Goal: Information Seeking & Learning: Understand process/instructions

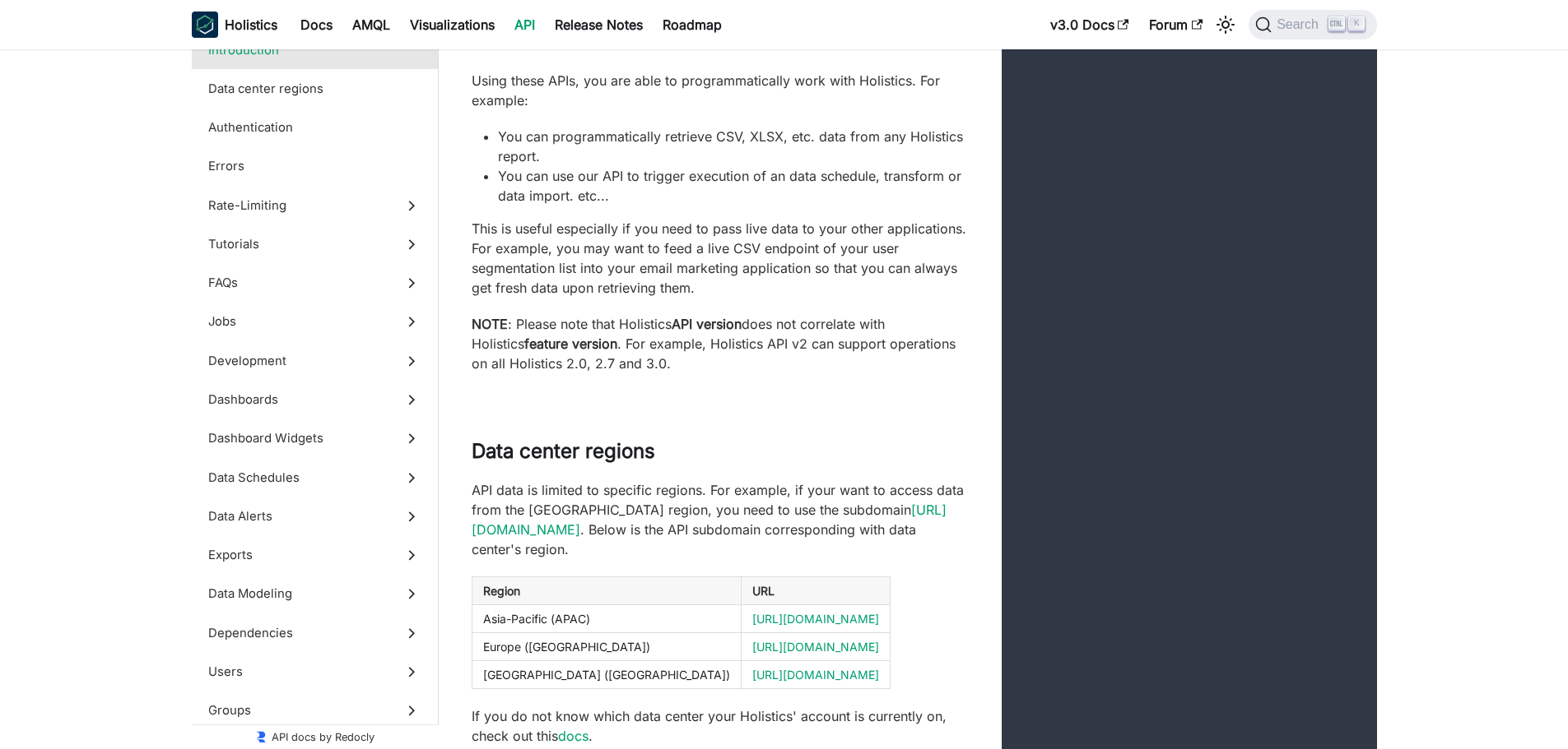
scroll to position [246, 0]
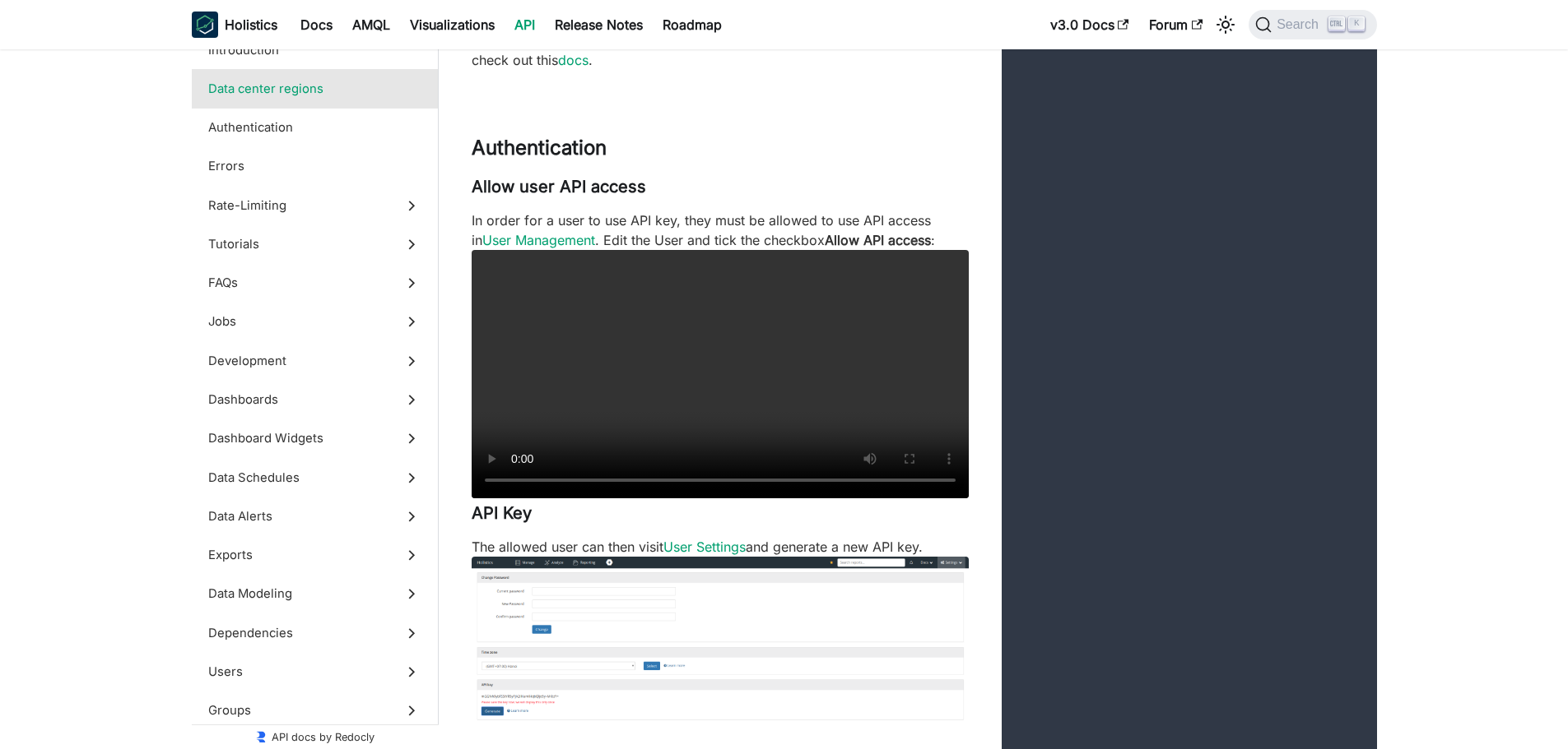
scroll to position [987, 0]
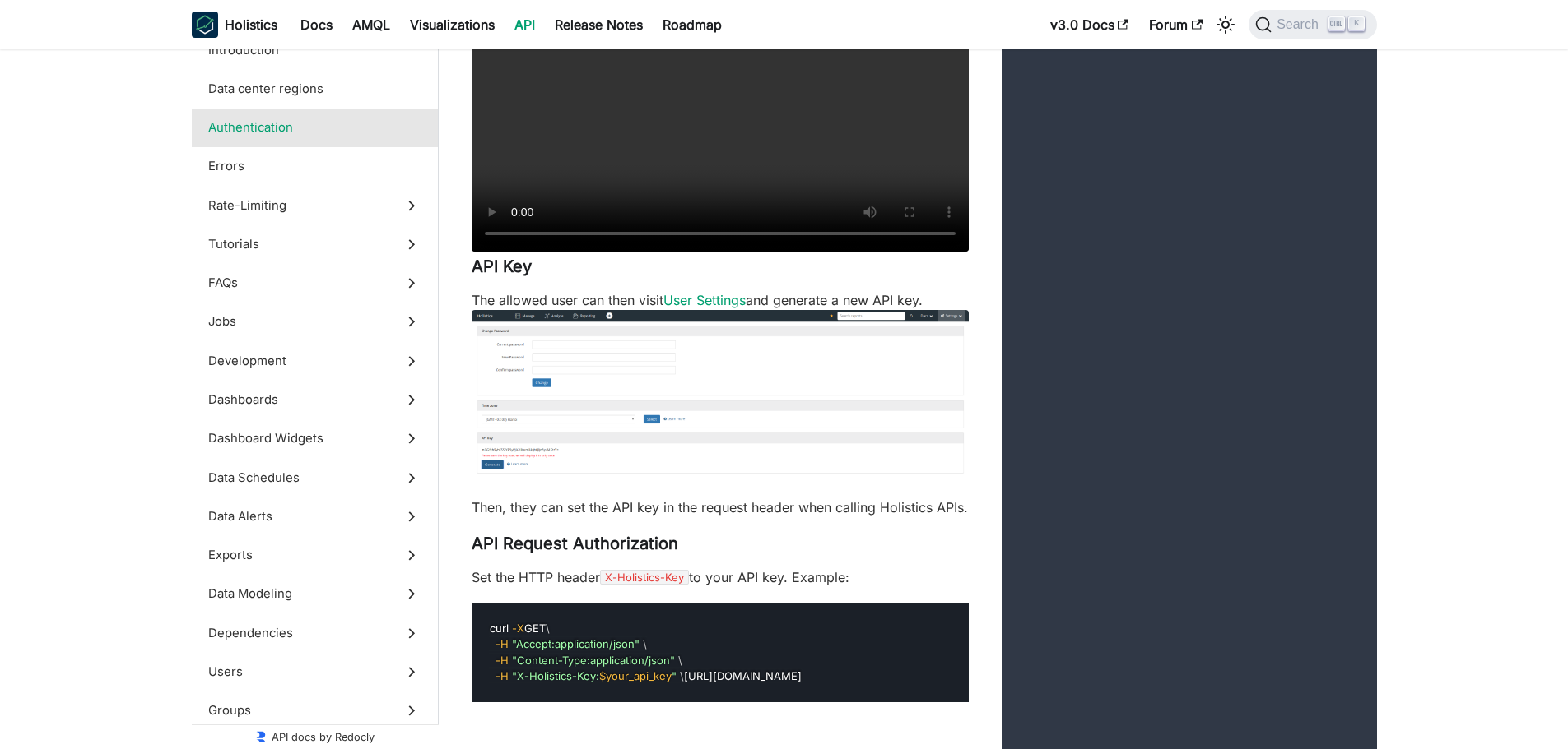
scroll to position [1646, 0]
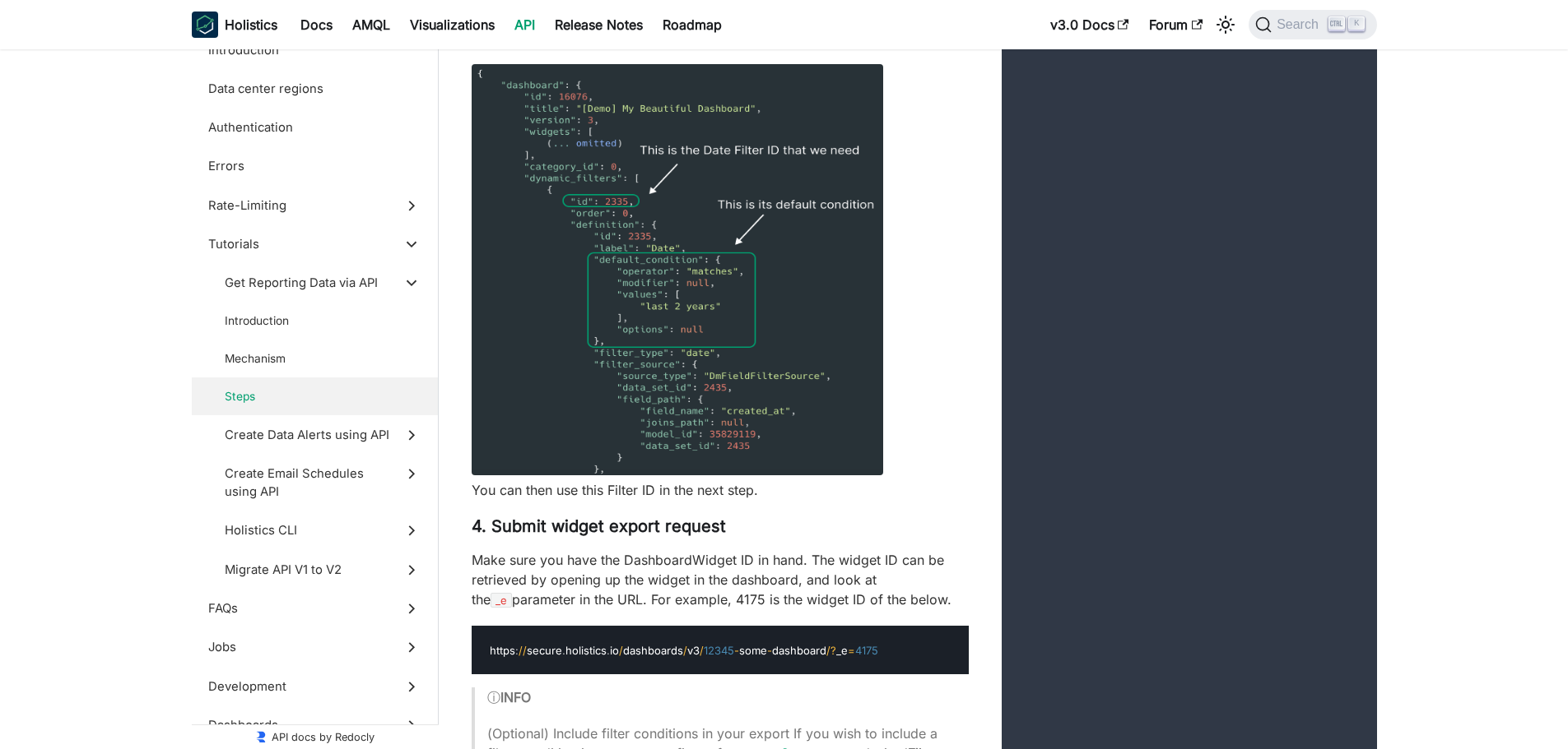
scroll to position [6005, 0]
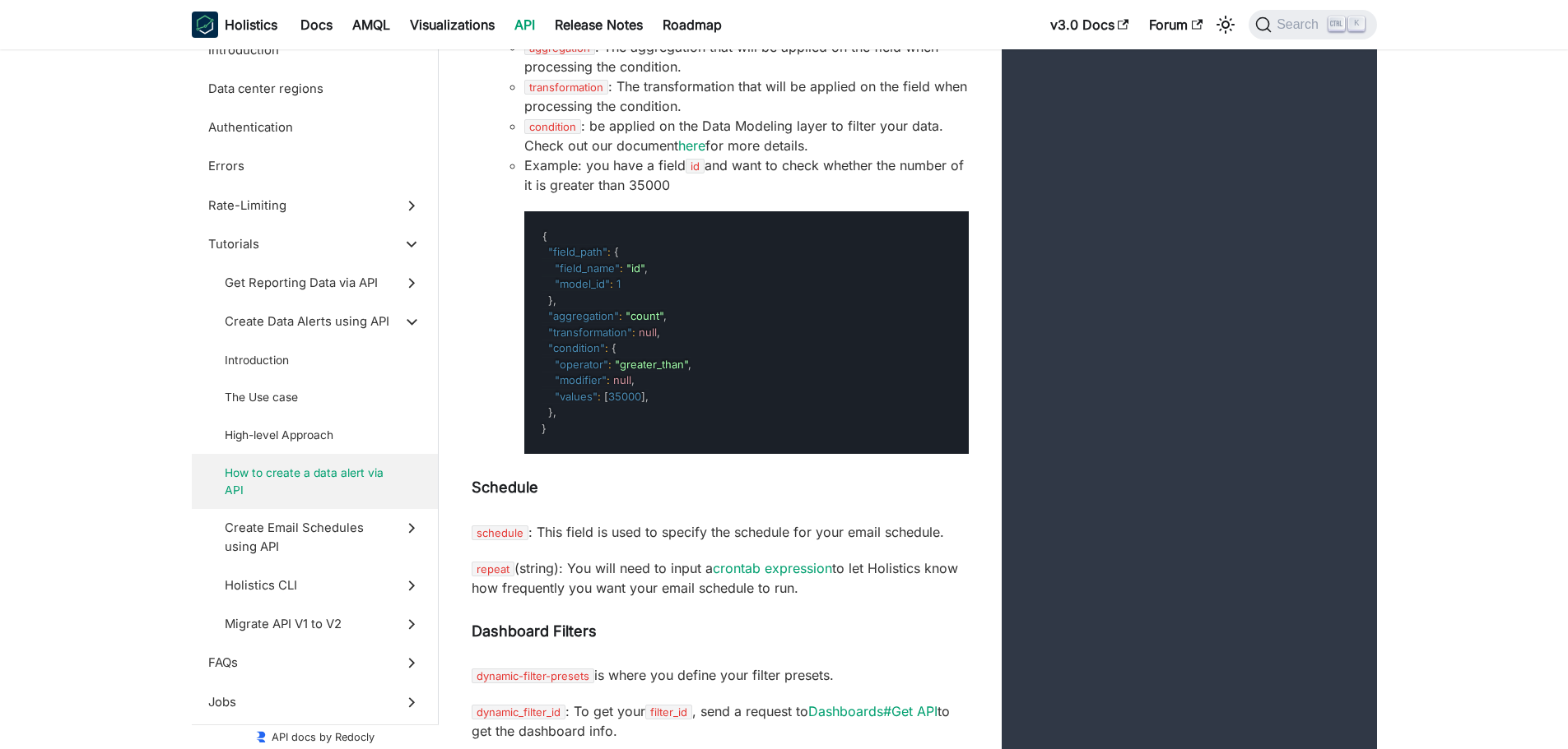
scroll to position [10859, 0]
